Goal: Download file/media

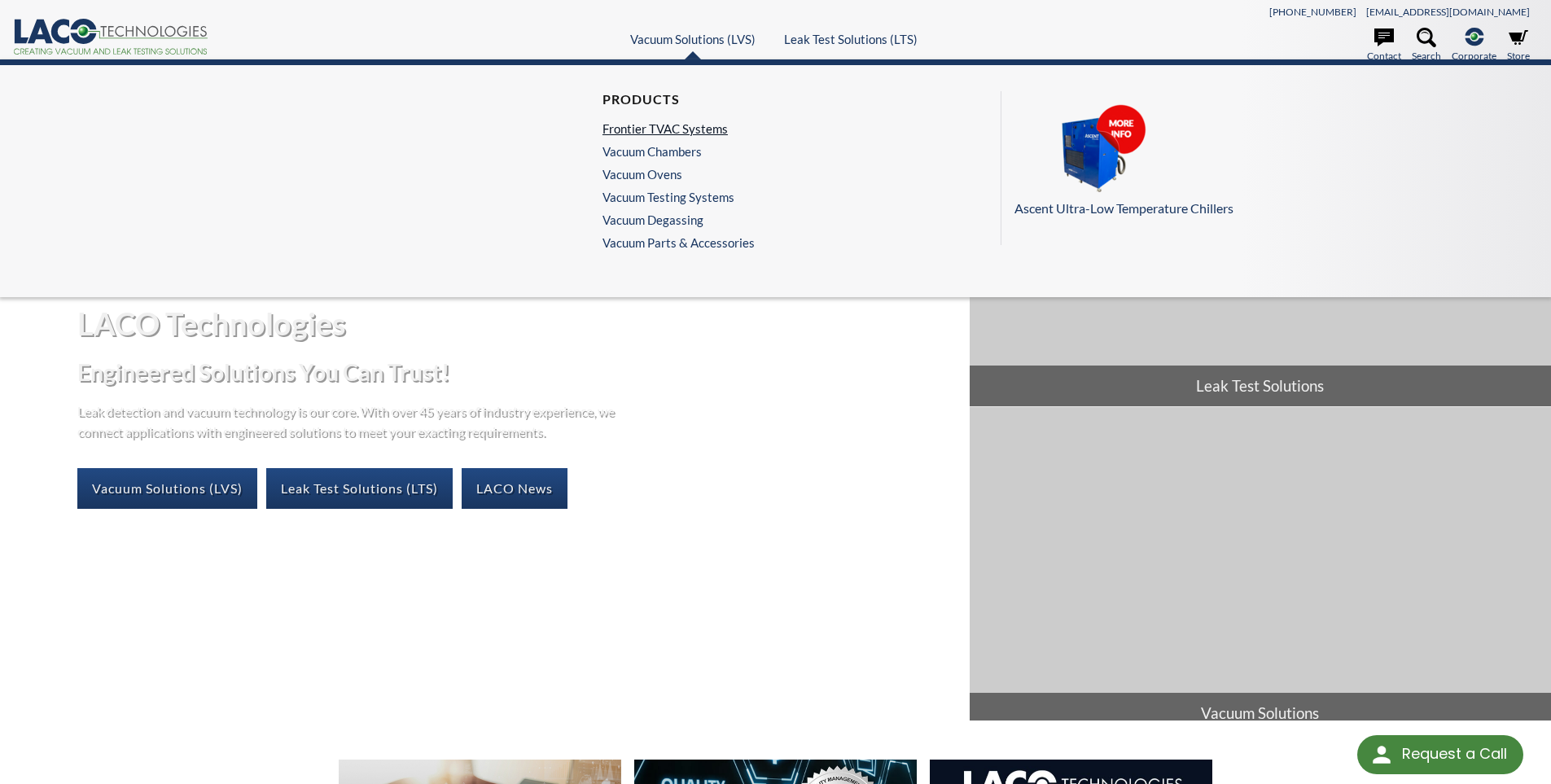
click at [652, 124] on link "Frontier TVAC Systems" at bounding box center [675, 129] width 145 height 15
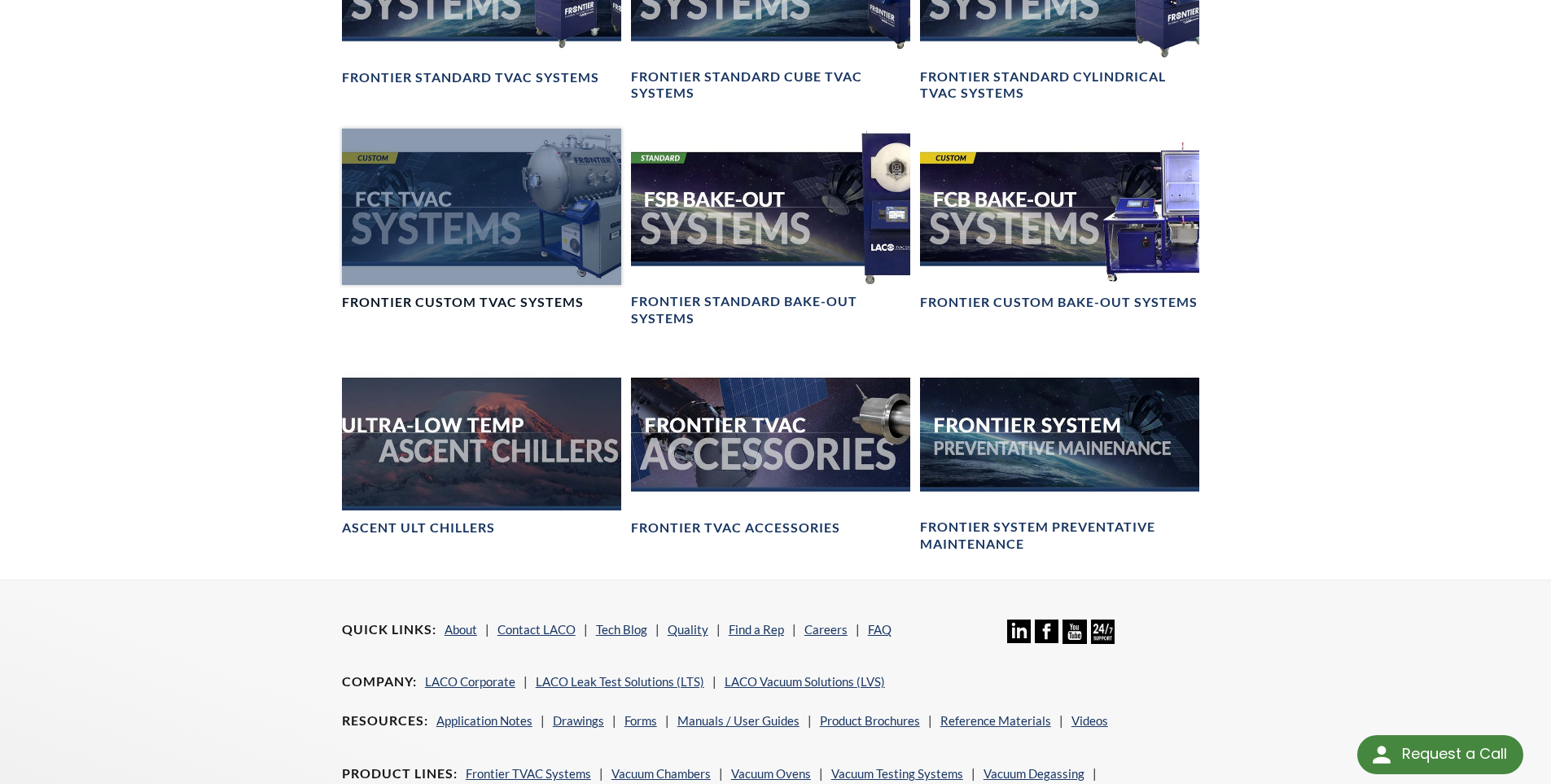
scroll to position [1466, 0]
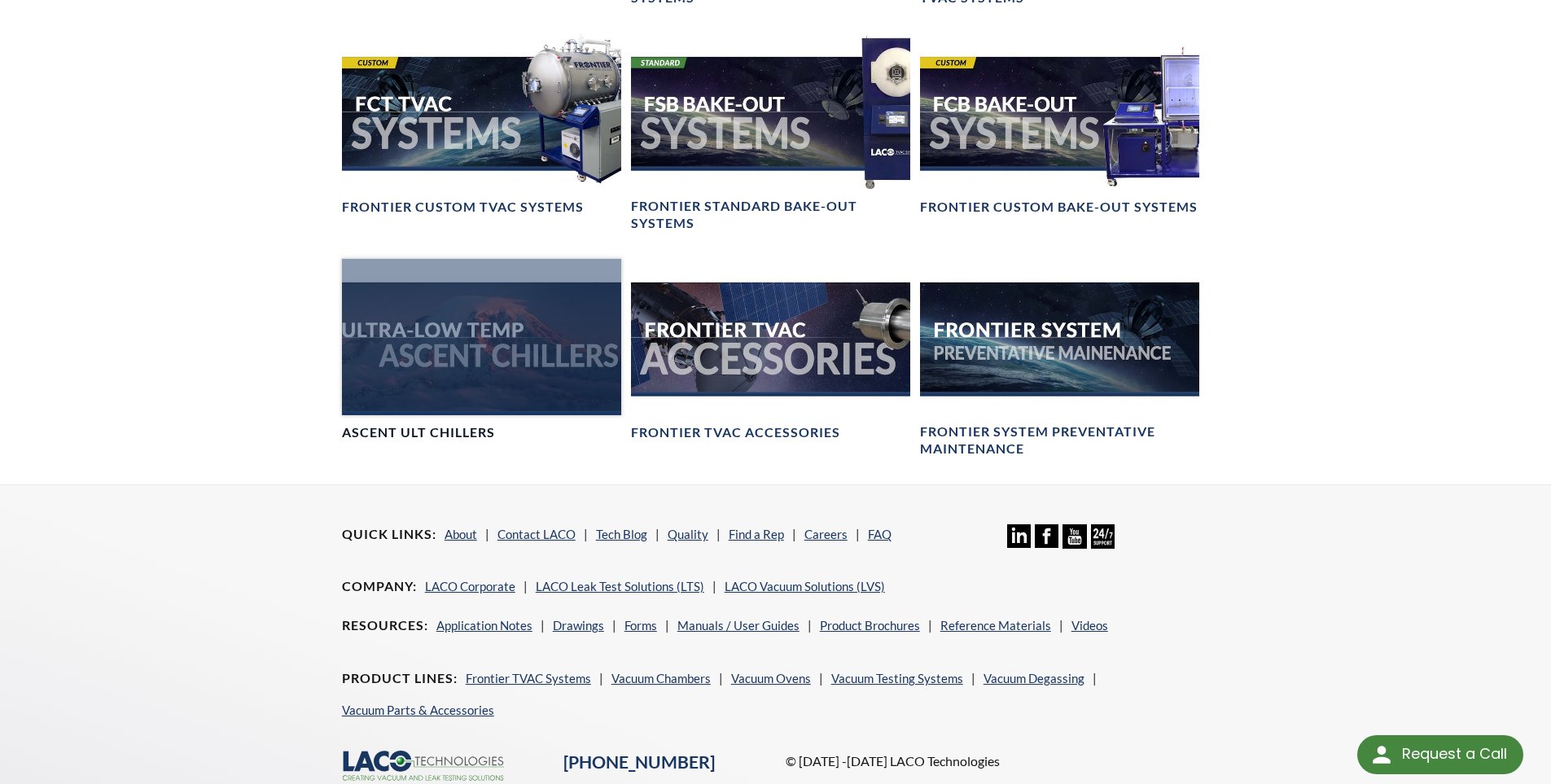
click at [434, 382] on div at bounding box center [481, 337] width 279 height 157
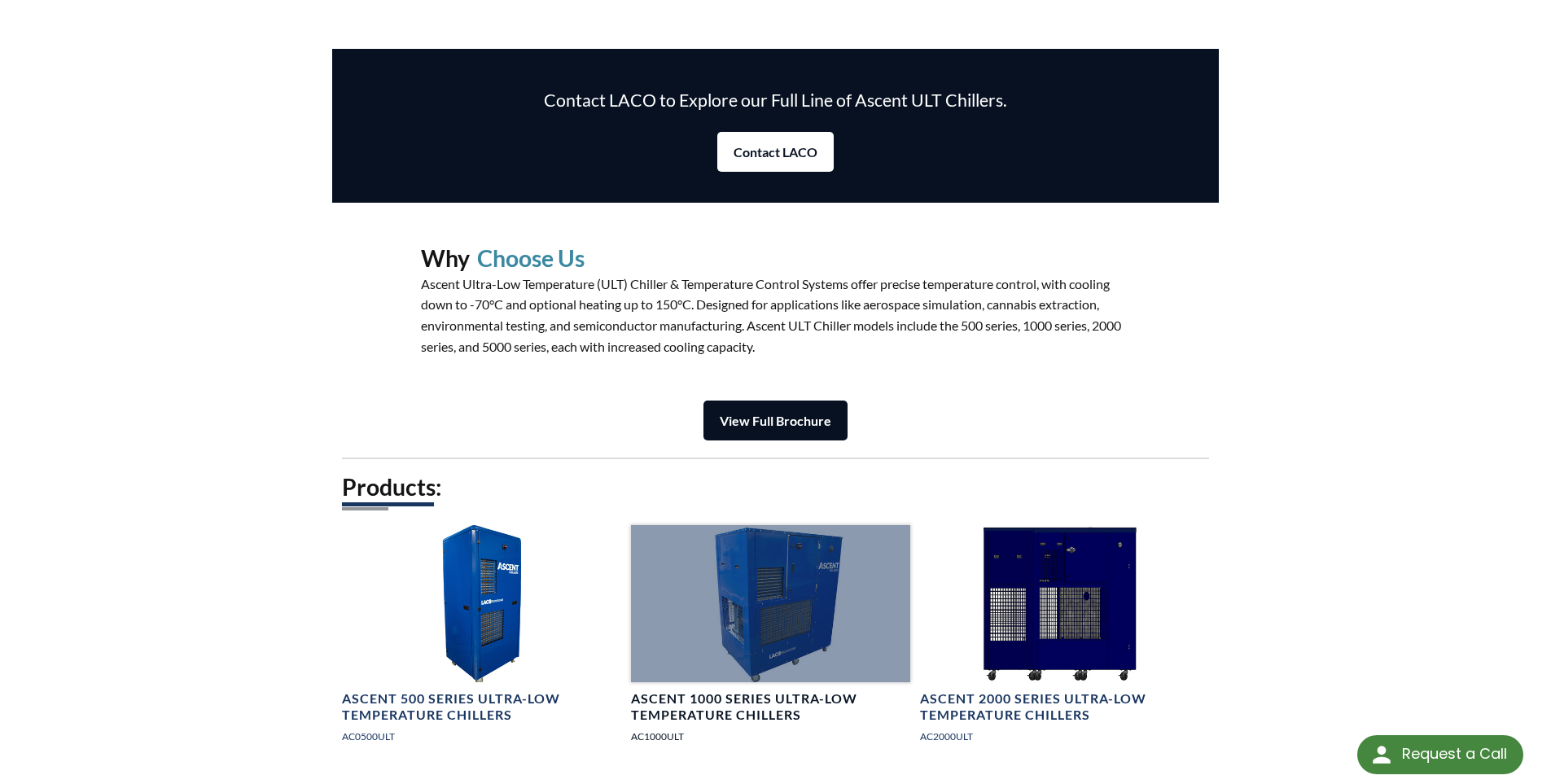
scroll to position [2035, 0]
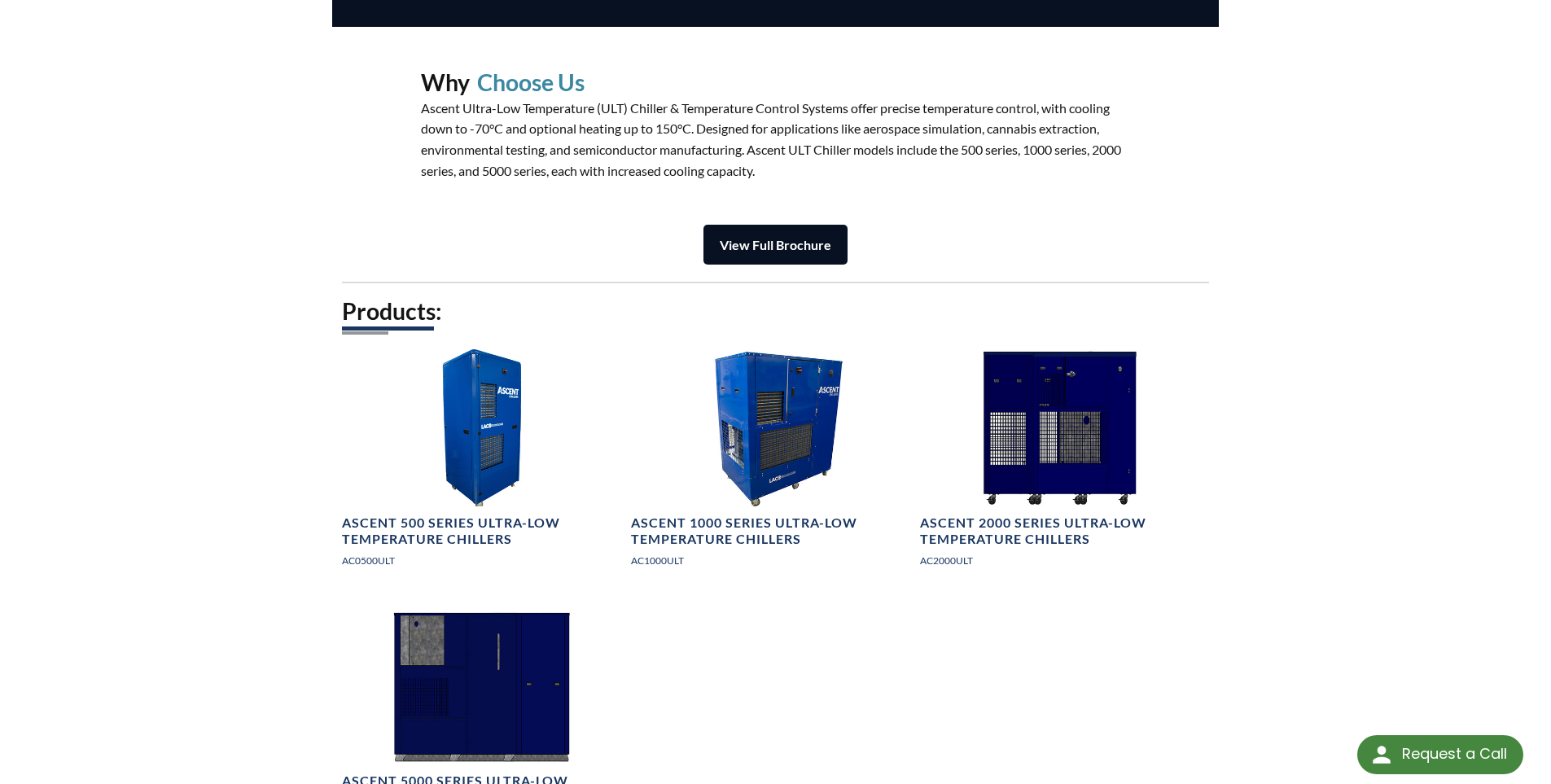
click at [753, 243] on strong "View Full Brochure" at bounding box center [775, 244] width 111 height 16
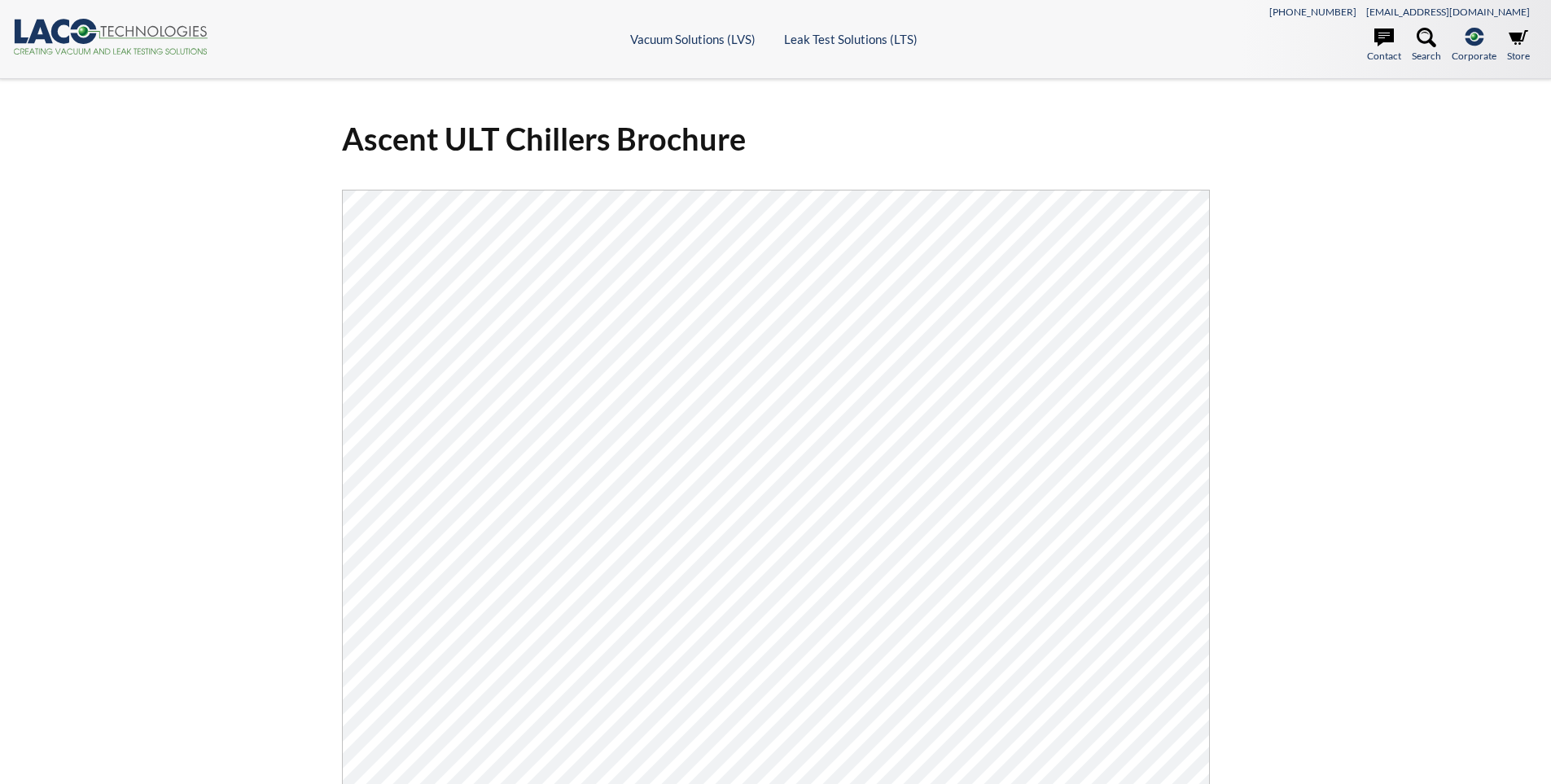
select select "Language Translate Widget"
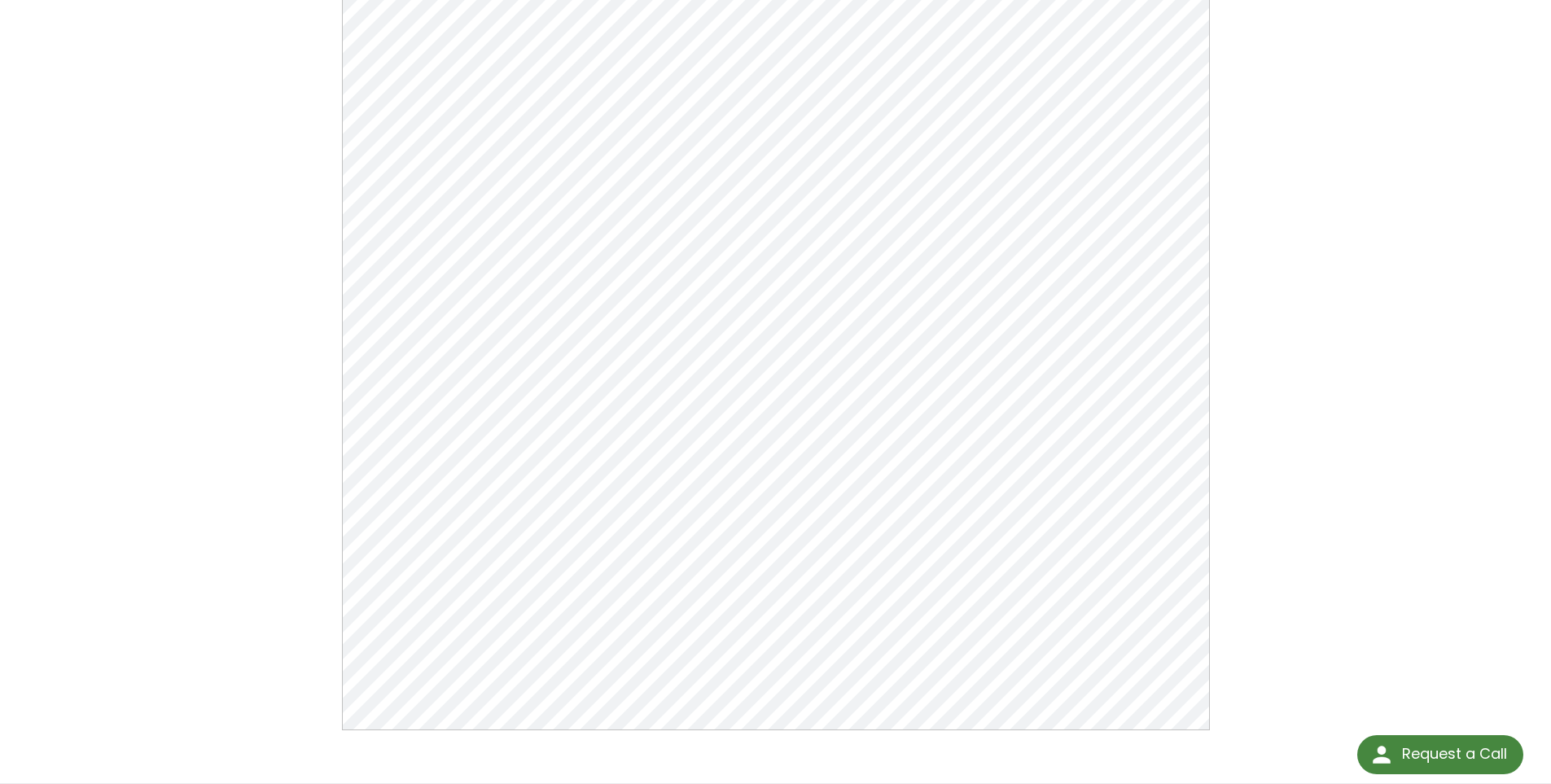
scroll to position [244, 0]
